Goal: Task Accomplishment & Management: Manage account settings

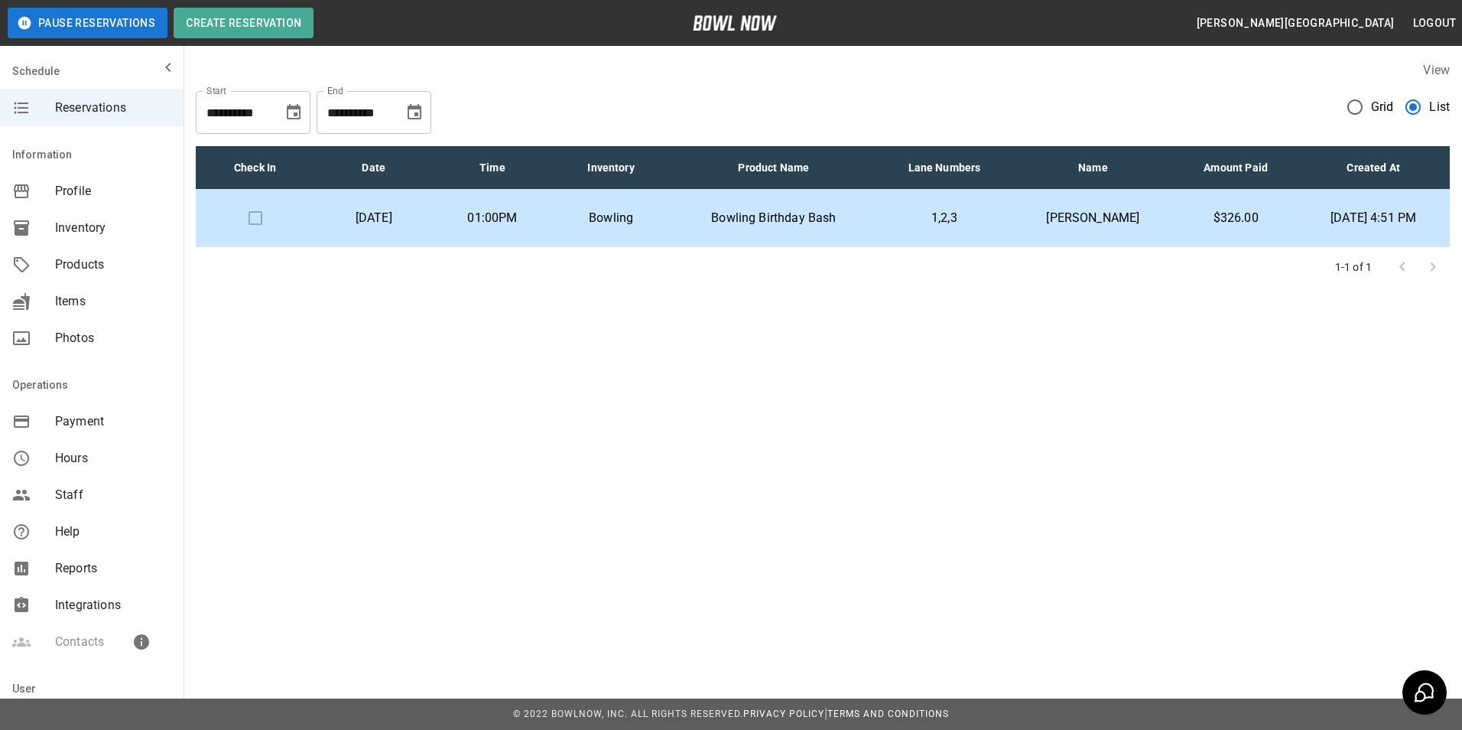
click at [283, 109] on button "Choose date, selected date is Oct 9, 2025" at bounding box center [293, 112] width 31 height 31
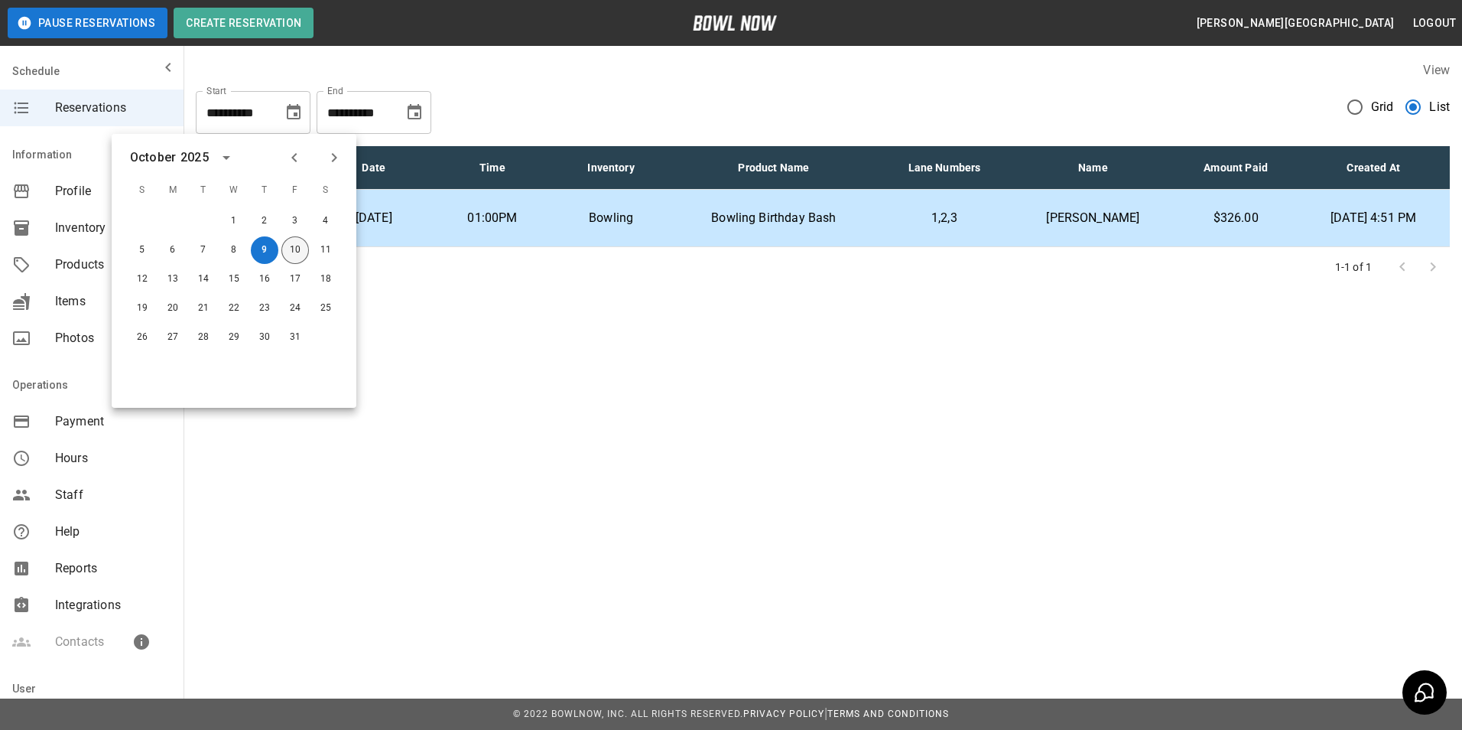
click at [297, 248] on button "10" at bounding box center [295, 250] width 28 height 28
type input "**********"
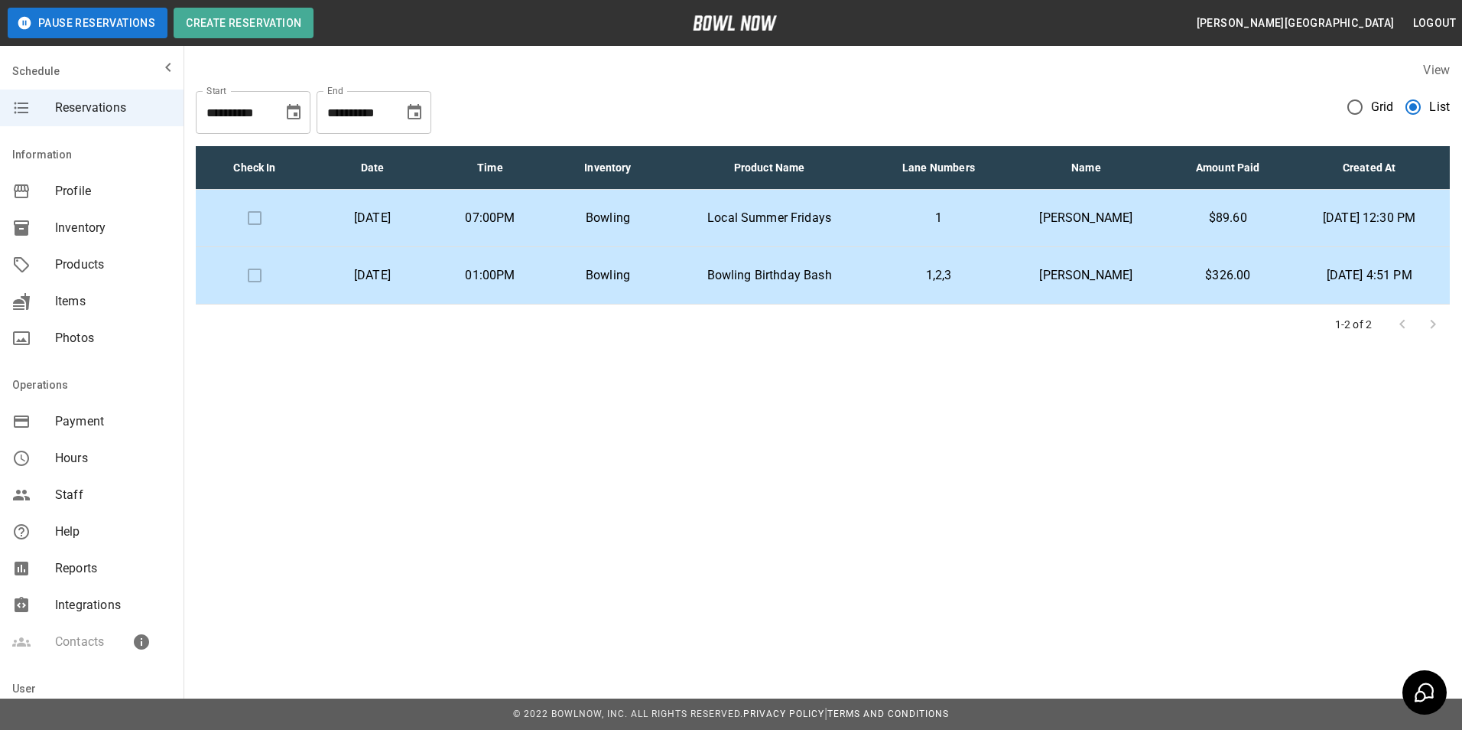
click at [1038, 212] on p "[PERSON_NAME]" at bounding box center [1087, 218] width 138 height 18
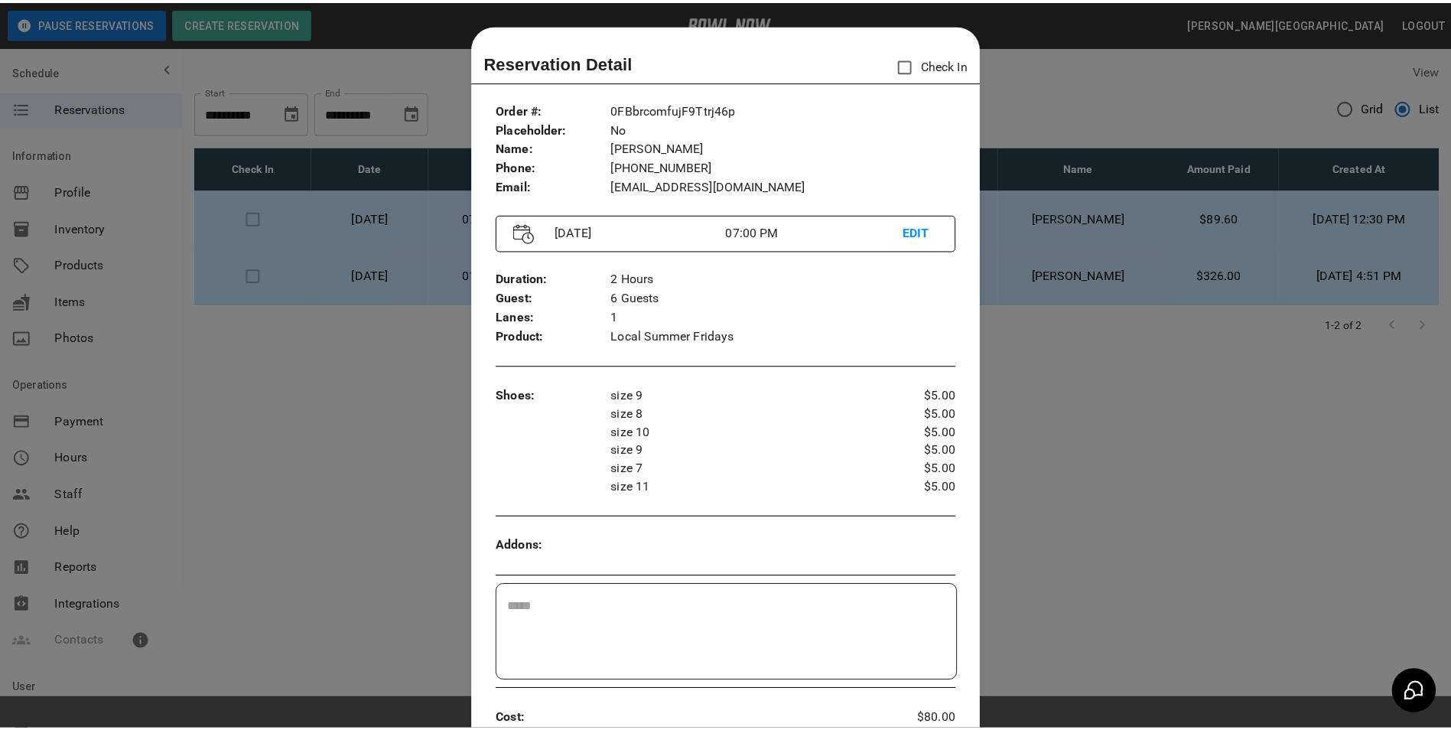
scroll to position [24, 0]
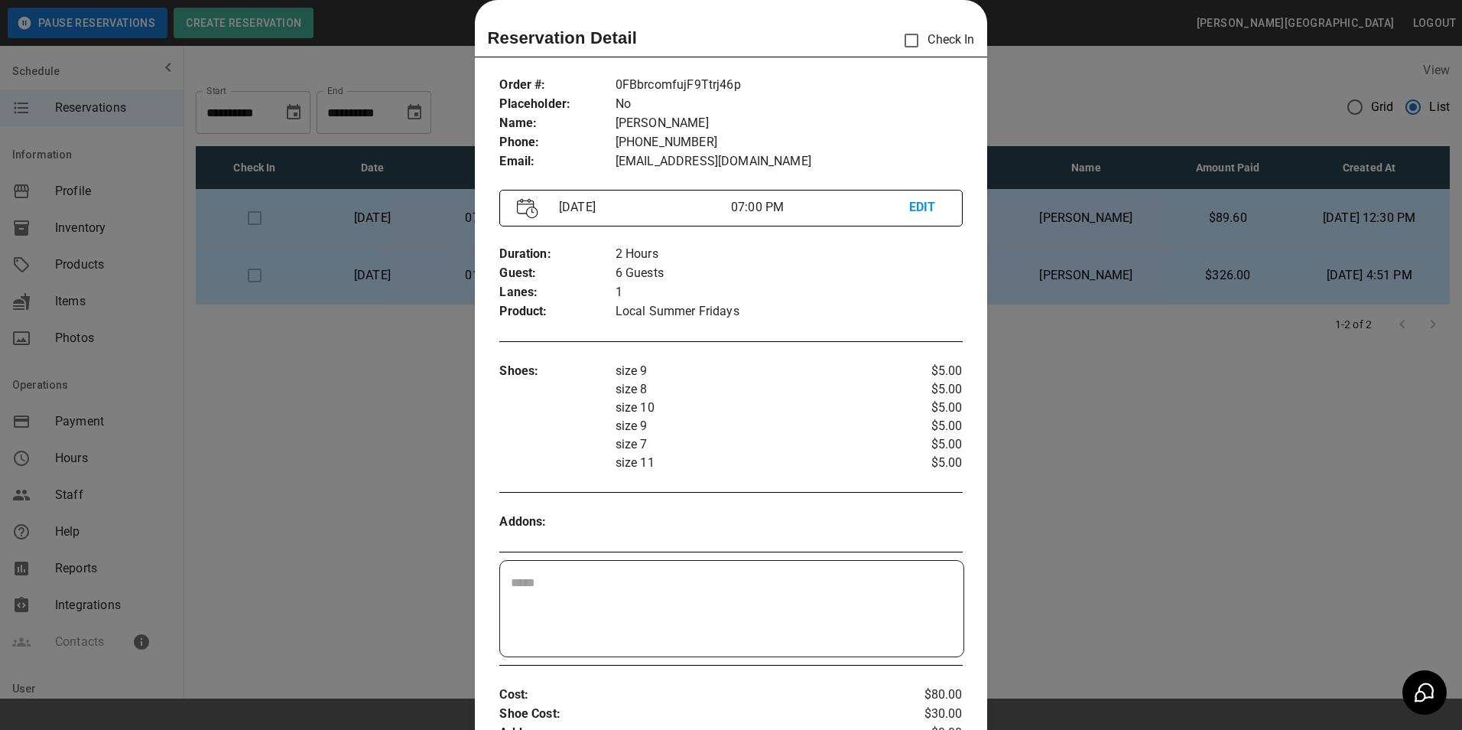
click at [1156, 405] on div at bounding box center [731, 365] width 1462 height 730
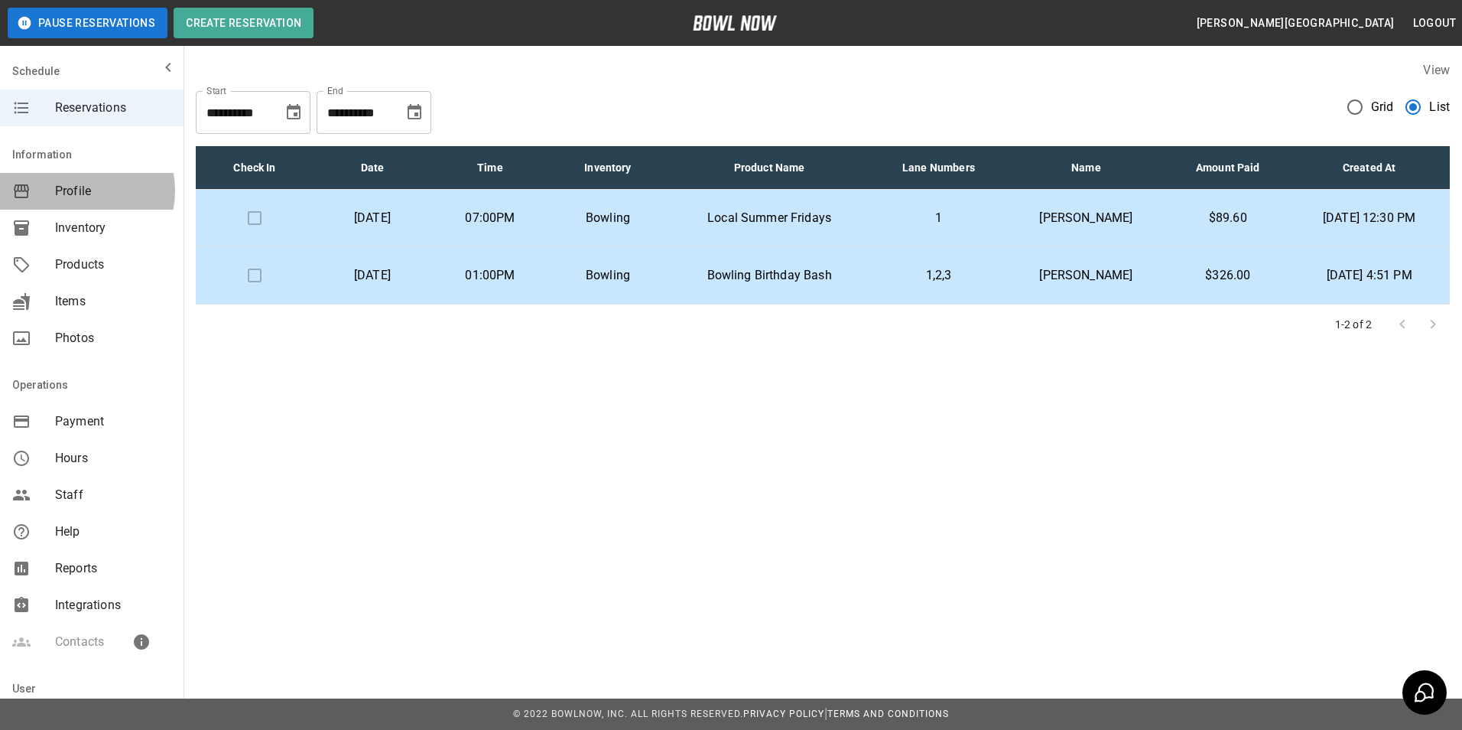
click at [76, 190] on span "Profile" at bounding box center [113, 191] width 116 height 18
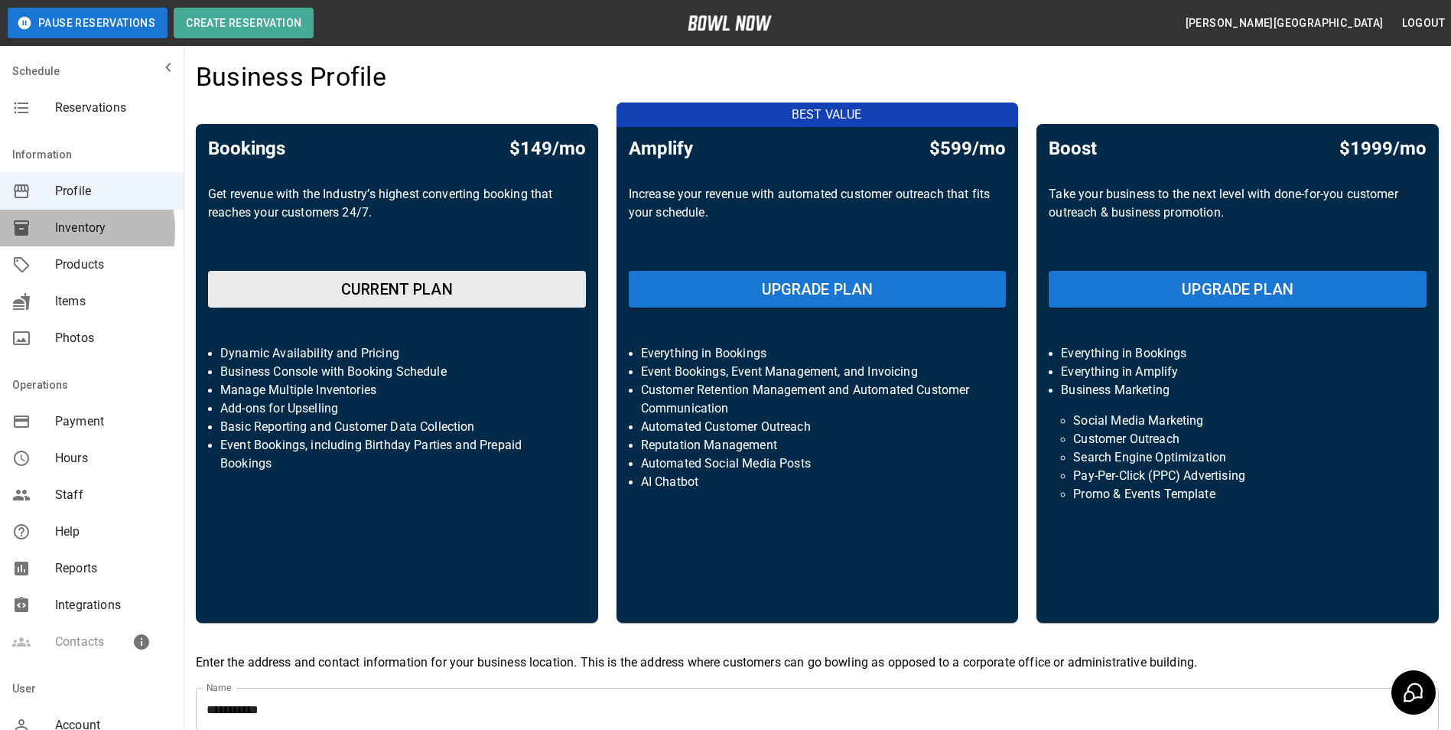
click at [54, 230] on div "mailbox folders" at bounding box center [33, 228] width 43 height 18
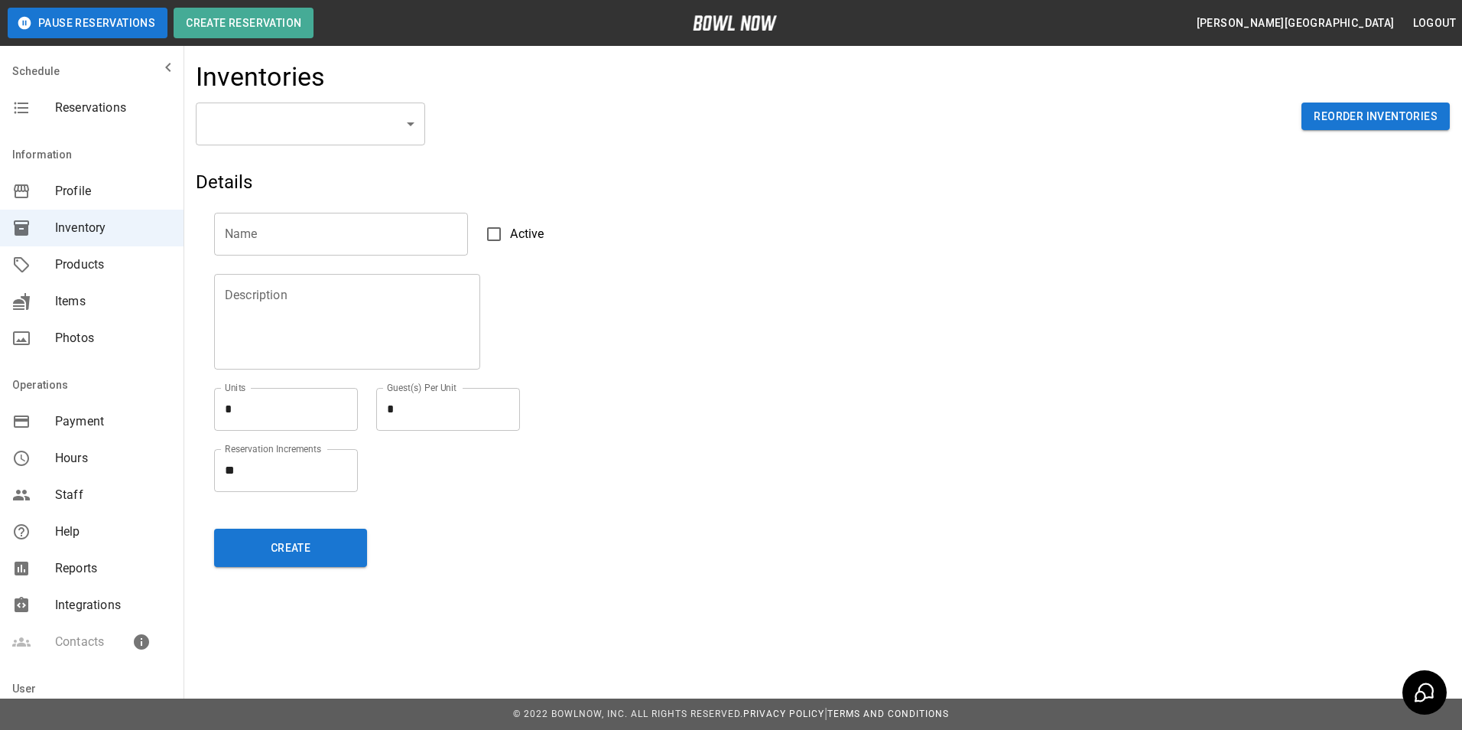
click at [89, 106] on span "Reservations" at bounding box center [113, 108] width 116 height 18
